Goal: Information Seeking & Learning: Compare options

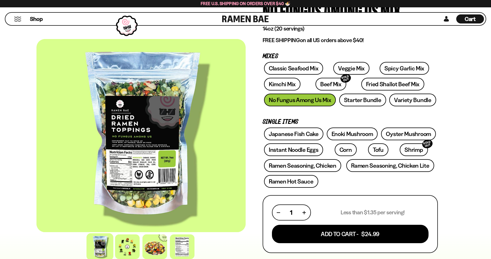
scroll to position [63, 0]
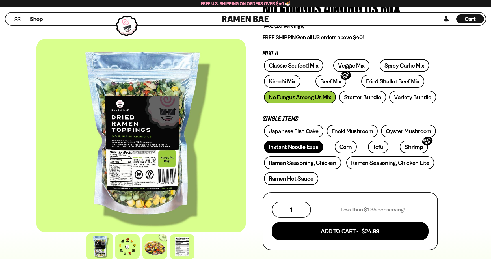
click at [293, 150] on link "Instant Noodle Eggs" at bounding box center [293, 147] width 59 height 13
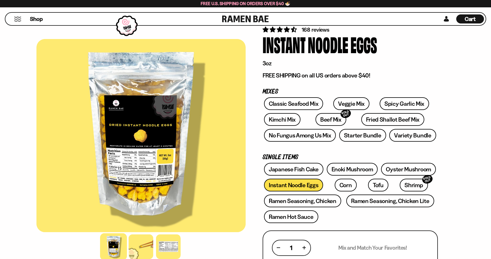
scroll to position [61, 0]
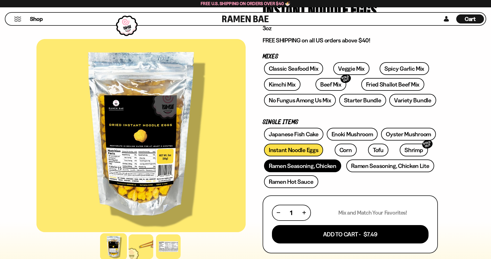
click at [323, 163] on link "Ramen Seasoning, Chicken" at bounding box center [302, 166] width 77 height 13
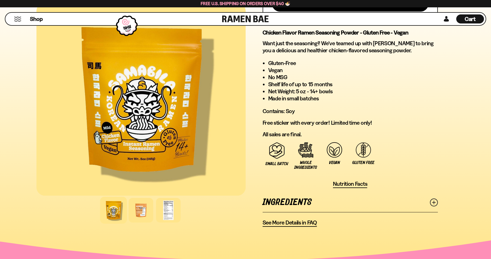
scroll to position [334, 0]
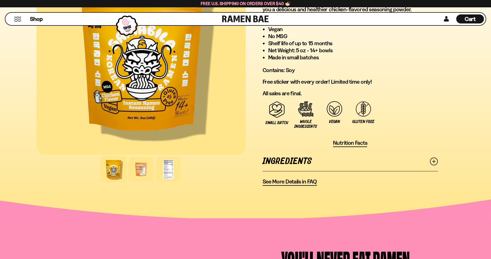
click at [434, 162] on line at bounding box center [434, 161] width 3 height 3
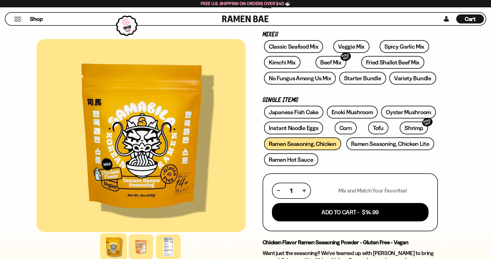
scroll to position [80, 0]
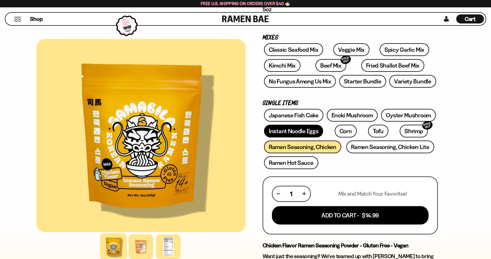
click at [296, 131] on link "Instant Noodle Eggs" at bounding box center [293, 131] width 59 height 13
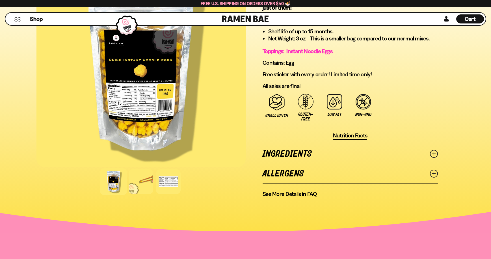
scroll to position [341, 0]
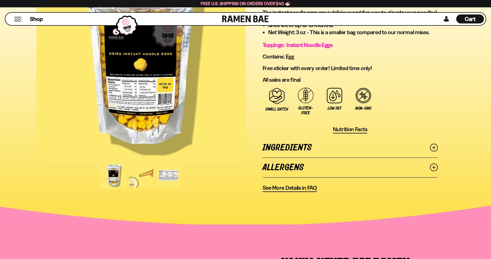
click at [433, 147] on icon at bounding box center [434, 148] width 8 height 8
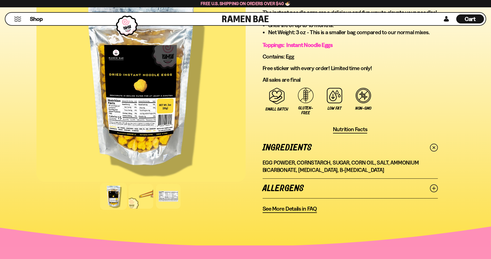
click at [434, 189] on line at bounding box center [434, 188] width 3 height 3
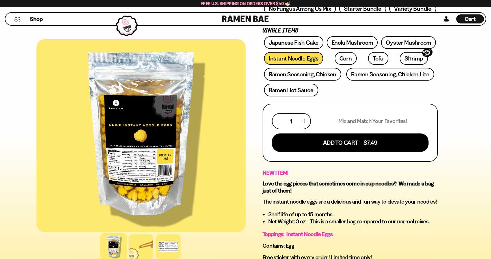
scroll to position [104, 0]
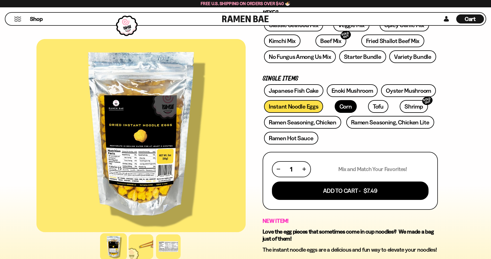
click at [340, 107] on link "Corn" at bounding box center [346, 106] width 22 height 13
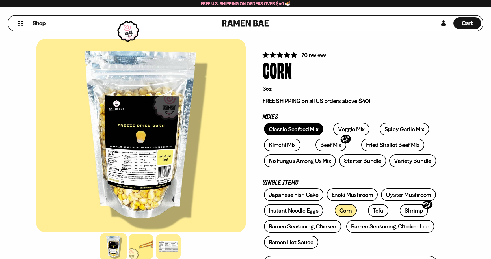
click at [294, 130] on link "Classic Seafood Mix" at bounding box center [293, 129] width 59 height 13
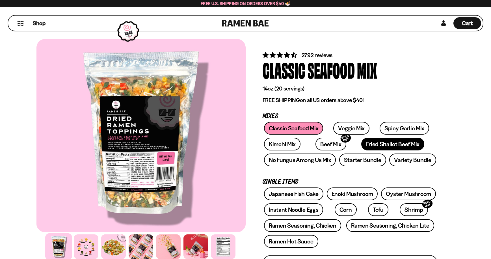
click at [366, 144] on link "Fried Shallot Beef Mix" at bounding box center [393, 144] width 63 height 13
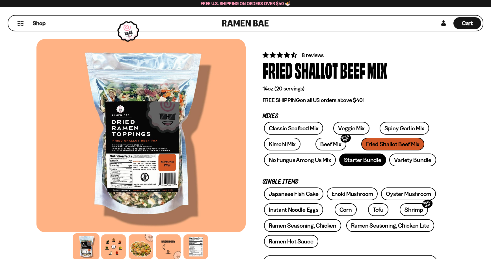
click at [368, 158] on link "Starter Bundle" at bounding box center [363, 160] width 47 height 13
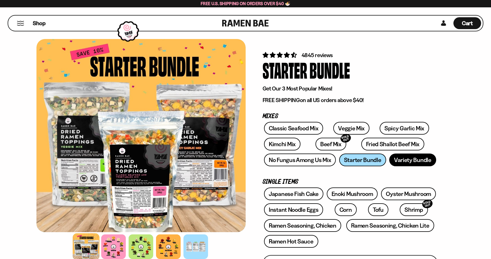
click at [413, 161] on link "Variety Bundle" at bounding box center [413, 160] width 47 height 13
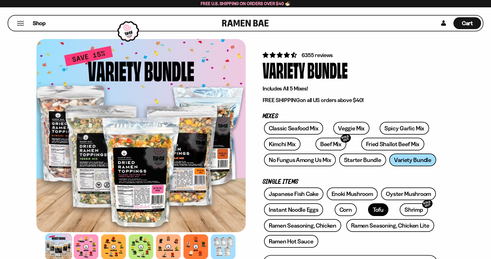
click at [368, 210] on link "Tofu" at bounding box center [378, 209] width 20 height 13
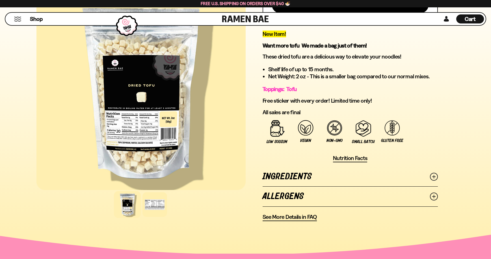
scroll to position [297, 0]
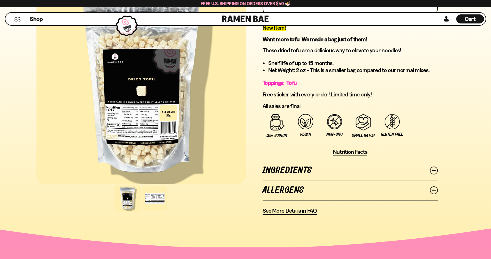
click at [433, 170] on icon at bounding box center [434, 171] width 8 height 8
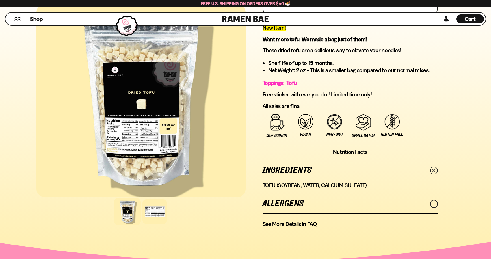
click at [435, 202] on icon at bounding box center [434, 204] width 8 height 8
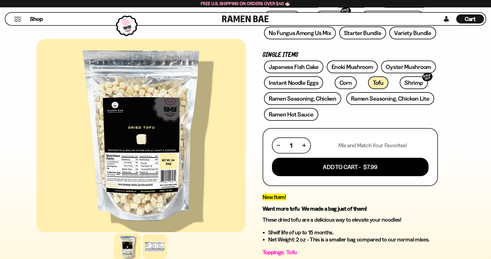
scroll to position [91, 0]
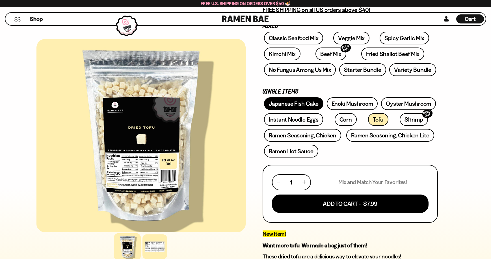
click at [300, 101] on link "Japanese Fish Cake" at bounding box center [293, 103] width 59 height 13
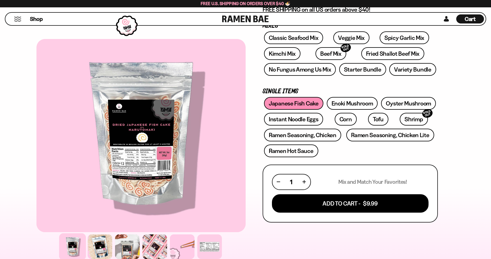
scroll to position [44, 0]
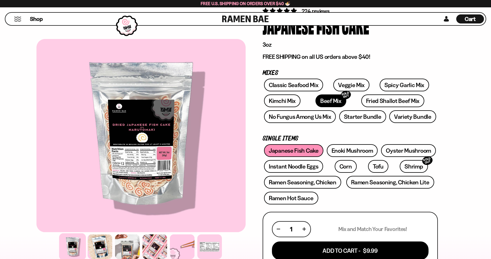
click at [316, 100] on link "Beef Mix SOLD OUT" at bounding box center [331, 100] width 31 height 13
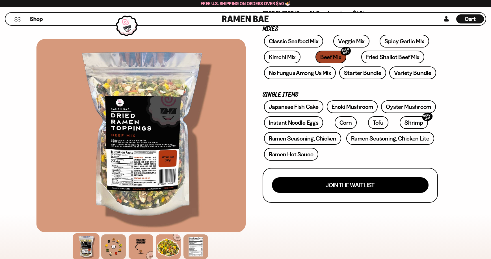
scroll to position [70, 0]
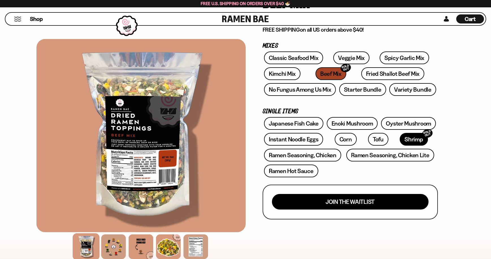
click at [400, 137] on link "Shrimp SOLD OUT" at bounding box center [414, 139] width 28 height 13
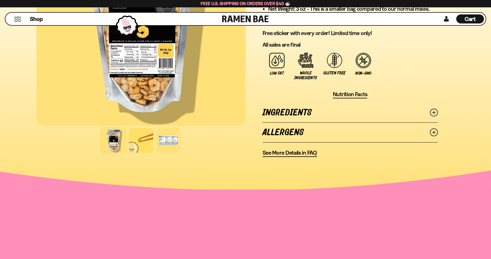
scroll to position [339, 0]
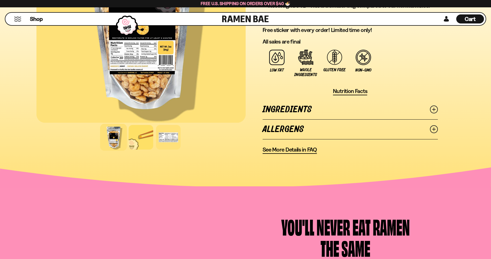
click at [433, 109] on icon at bounding box center [434, 110] width 8 height 8
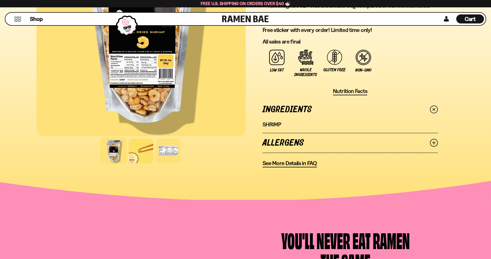
click at [435, 143] on icon at bounding box center [434, 143] width 8 height 8
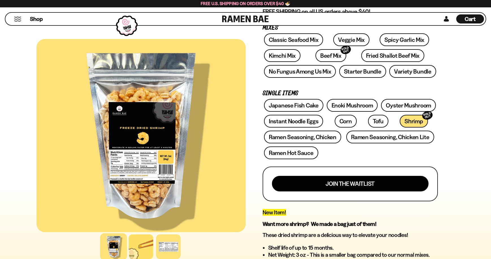
scroll to position [0, 0]
